Goal: Information Seeking & Learning: Learn about a topic

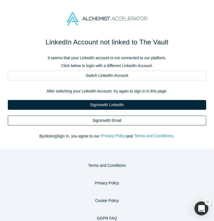
click at [114, 120] on link "Sign In with Email" at bounding box center [107, 120] width 198 height 10
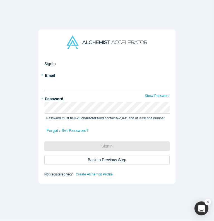
type input "[EMAIL_ADDRESS][DOMAIN_NAME]"
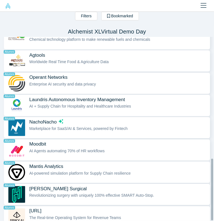
scroll to position [354, 0]
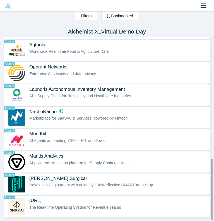
click at [57, 153] on span "Mantis Analytics" at bounding box center [46, 156] width 34 height 6
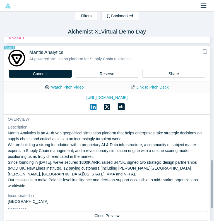
scroll to position [464, 0]
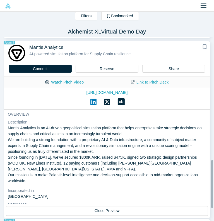
click at [139, 82] on link "Link to Pitch Deck" at bounding box center [149, 82] width 49 height 10
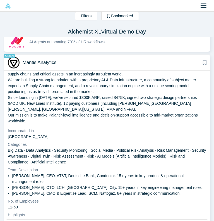
scroll to position [64, 0]
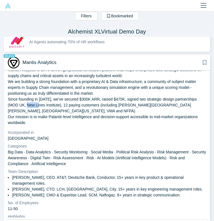
drag, startPoint x: 32, startPoint y: 101, endPoint x: 47, endPoint y: 102, distance: 15.1
click at [47, 102] on p "Mantis Analytics is an AI-driven geopolitical simulation platform that helps en…" at bounding box center [107, 96] width 198 height 59
copy p "MOD [GEOGRAPHIC_DATA]"
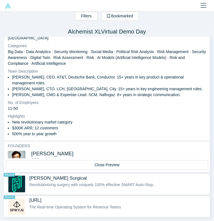
scroll to position [104, 0]
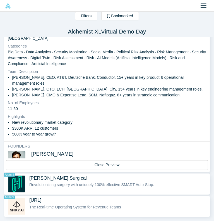
click at [16, 125] on li "$300K ARR, 12 customers" at bounding box center [109, 128] width 194 height 6
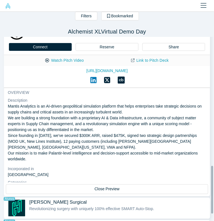
scroll to position [486, 0]
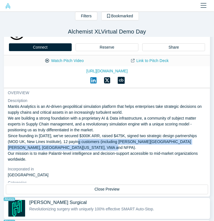
drag, startPoint x: 84, startPoint y: 139, endPoint x: 127, endPoint y: 143, distance: 42.5
click at [127, 143] on p "Mantis Analytics is an AI-driven geopolitical simulation platform that helps en…" at bounding box center [107, 132] width 198 height 59
drag, startPoint x: 8, startPoint y: 104, endPoint x: 145, endPoint y: 155, distance: 145.6
click at [145, 155] on p "Mantis Analytics is an AI-driven geopolitical simulation platform that helps en…" at bounding box center [107, 132] width 198 height 59
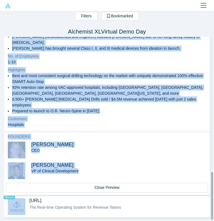
scroll to position [124, 0]
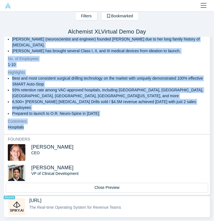
drag, startPoint x: 9, startPoint y: 85, endPoint x: 106, endPoint y: 117, distance: 101.9
click at [106, 117] on div "overview Description [PERSON_NAME] Surgical is revolutionizing surgical drillin…" at bounding box center [107, 44] width 206 height 180
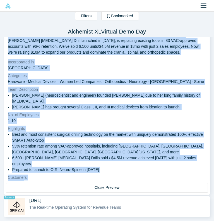
scroll to position [0, 0]
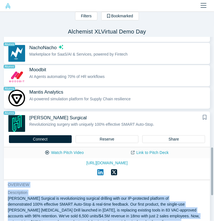
click at [75, 101] on div "Mantis Analytics Alumni AI-powered simulation platform for Supply Chain resilie…" at bounding box center [118, 98] width 178 height 18
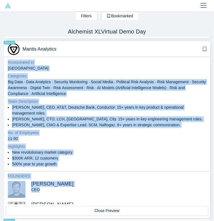
scroll to position [122, 0]
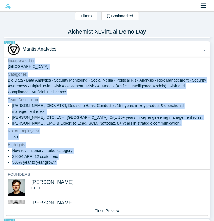
drag, startPoint x: 7, startPoint y: 103, endPoint x: 115, endPoint y: 159, distance: 121.4
click at [115, 159] on div "overview Description Mantis Analytics is an AI-driven geopolitical simulation p…" at bounding box center [107, 74] width 206 height 189
copy div "loremips Dolorsitame Consec Adipiscin el se DO-eiusmo temporincidi utlaboreet d…"
